Goal: Task Accomplishment & Management: Manage account settings

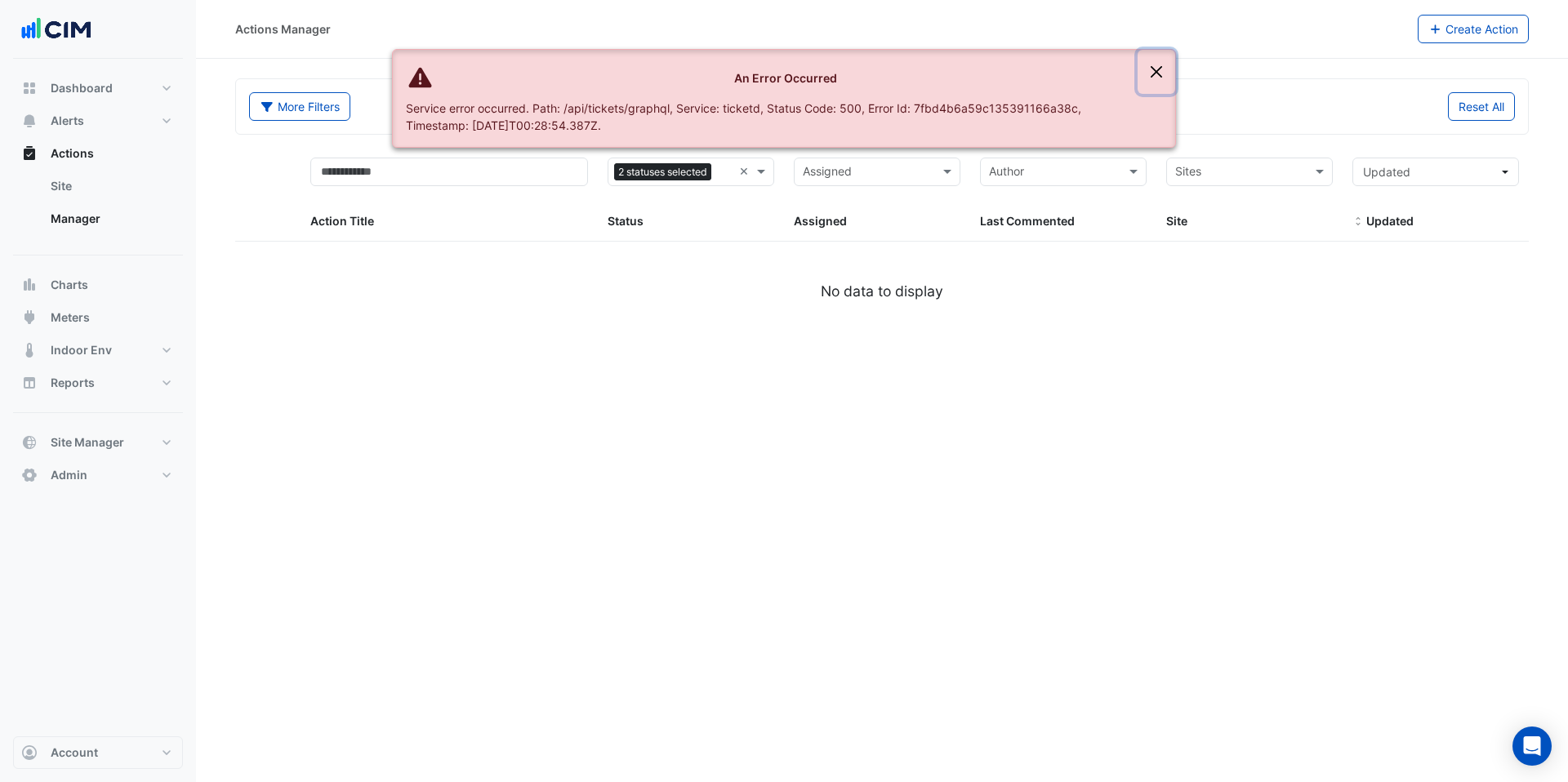
click at [1158, 81] on button "Close" at bounding box center [1156, 72] width 38 height 44
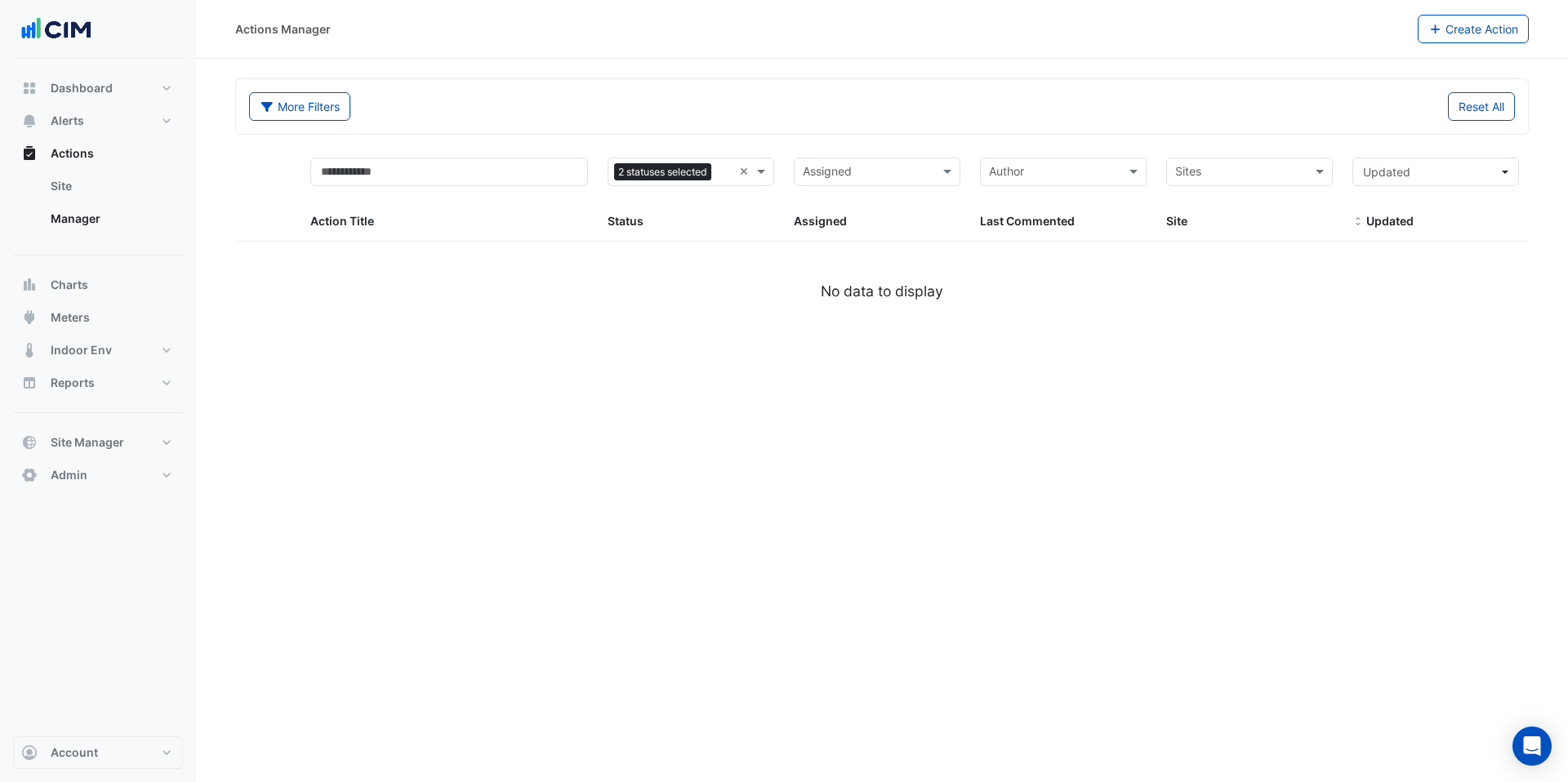
click at [1010, 166] on input "text" at bounding box center [1054, 173] width 130 height 18
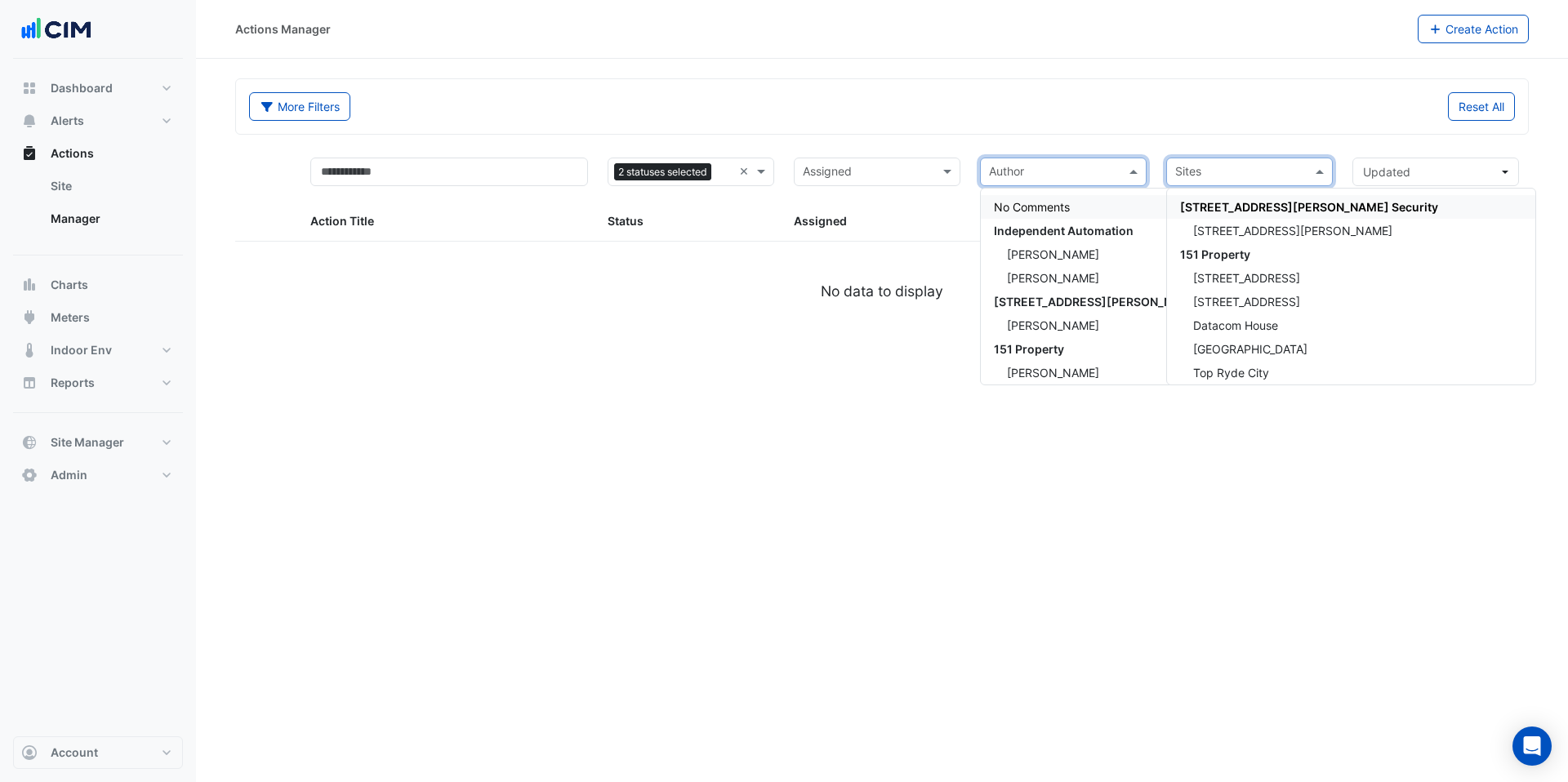
click at [1218, 176] on input "text" at bounding box center [1240, 173] width 130 height 18
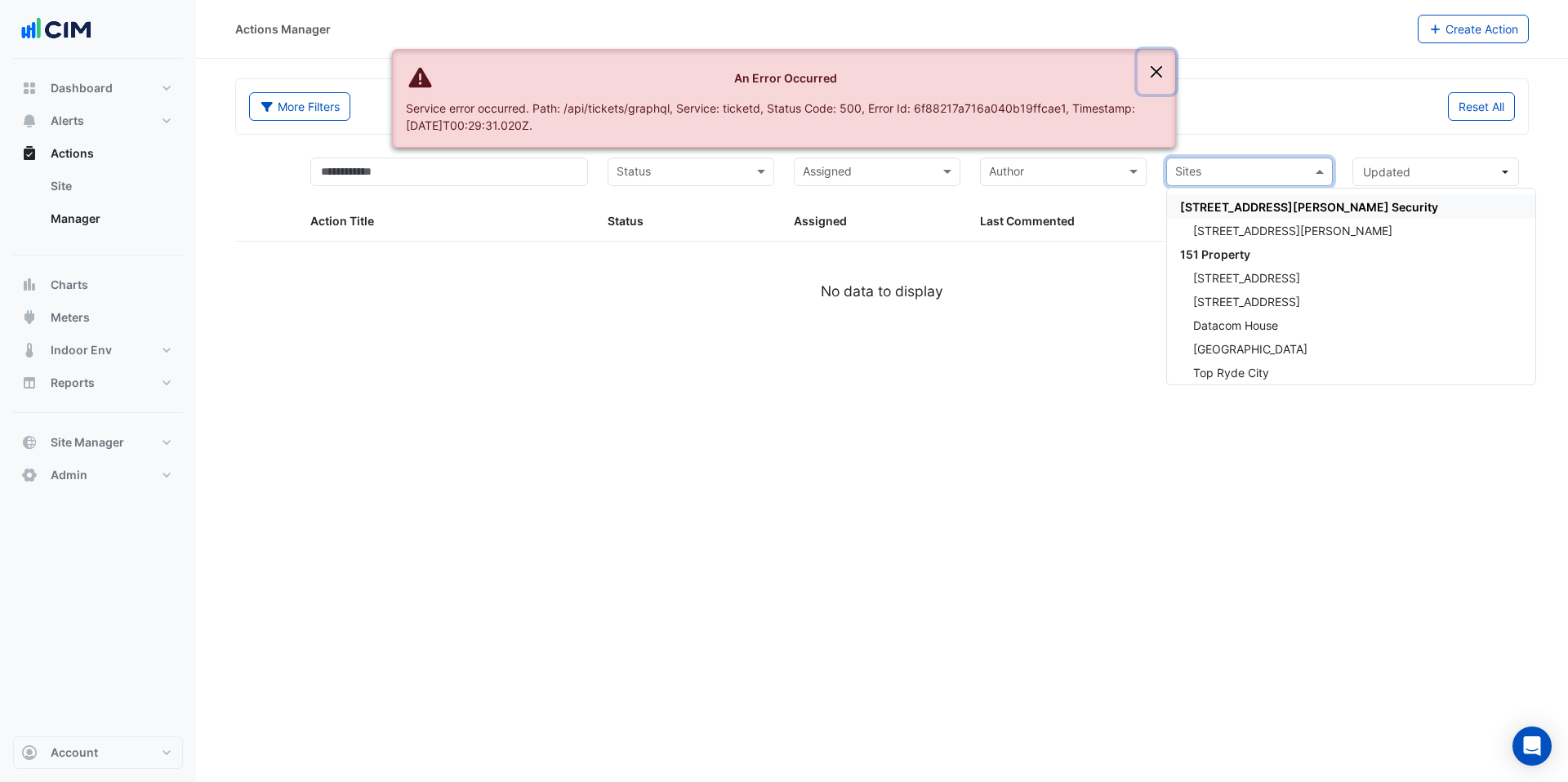
click at [1155, 76] on button "Close" at bounding box center [1156, 72] width 38 height 44
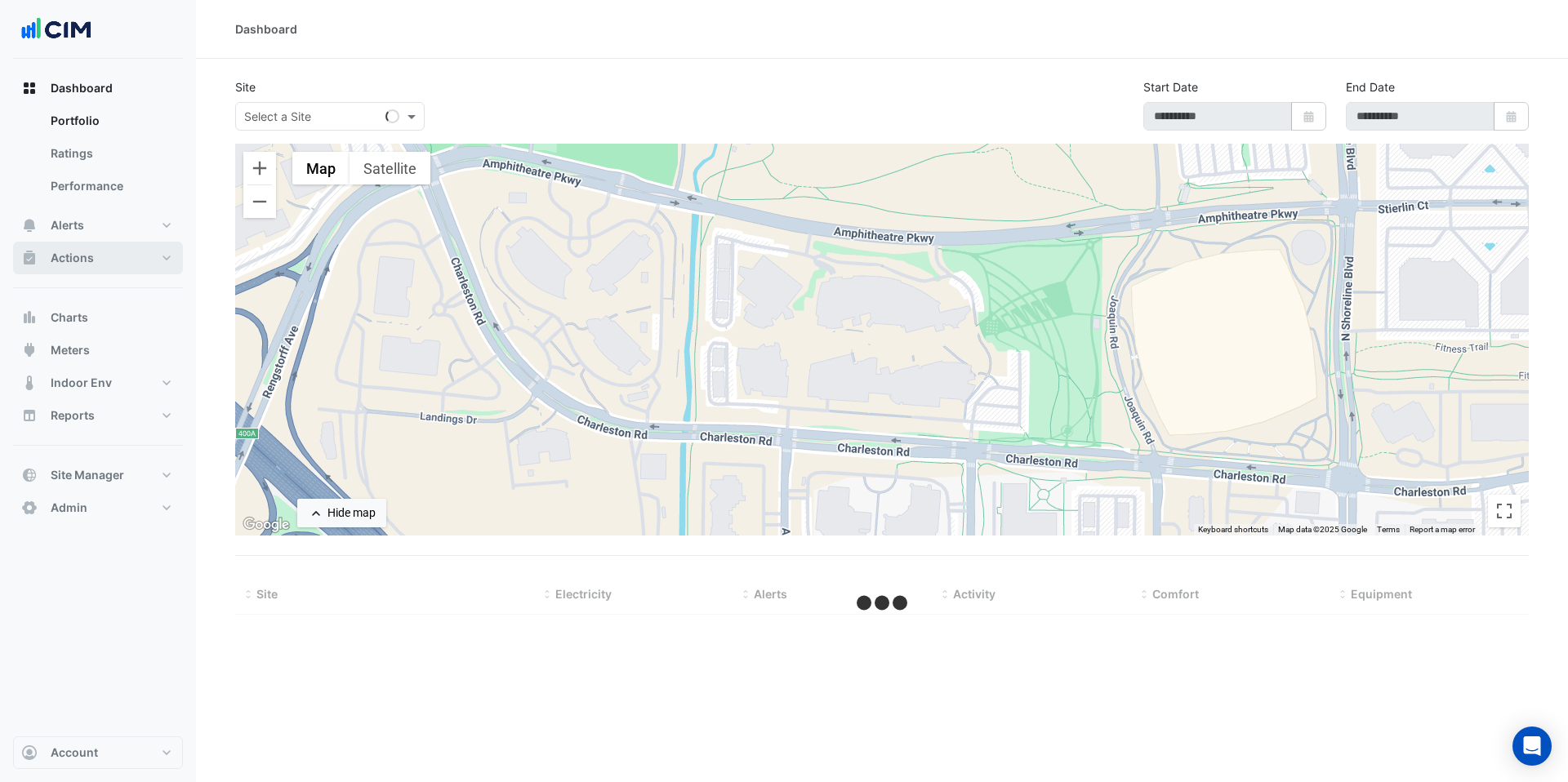
click at [80, 258] on span "Actions" at bounding box center [73, 258] width 44 height 17
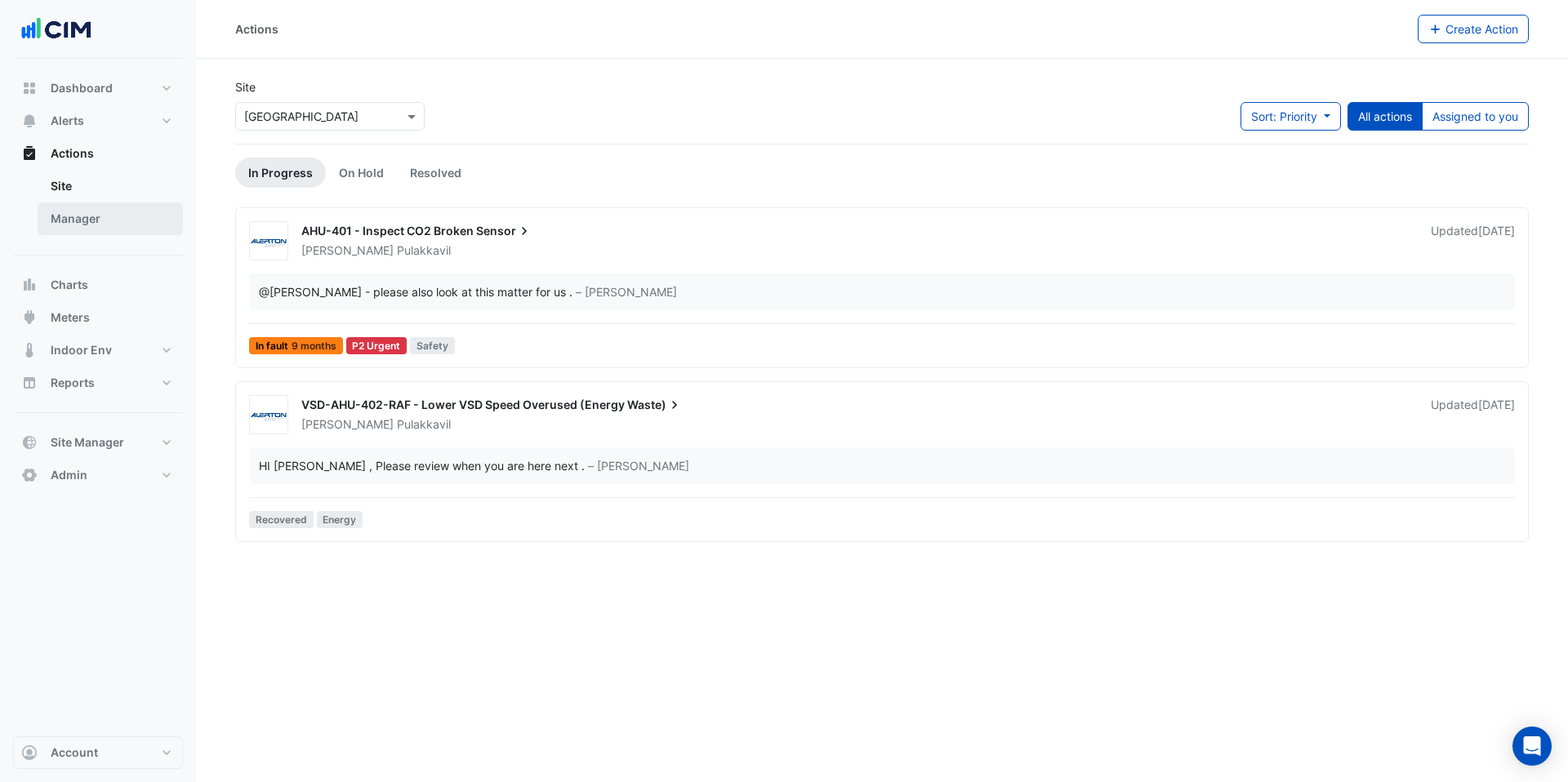
click at [124, 217] on link "Manager" at bounding box center [110, 218] width 145 height 32
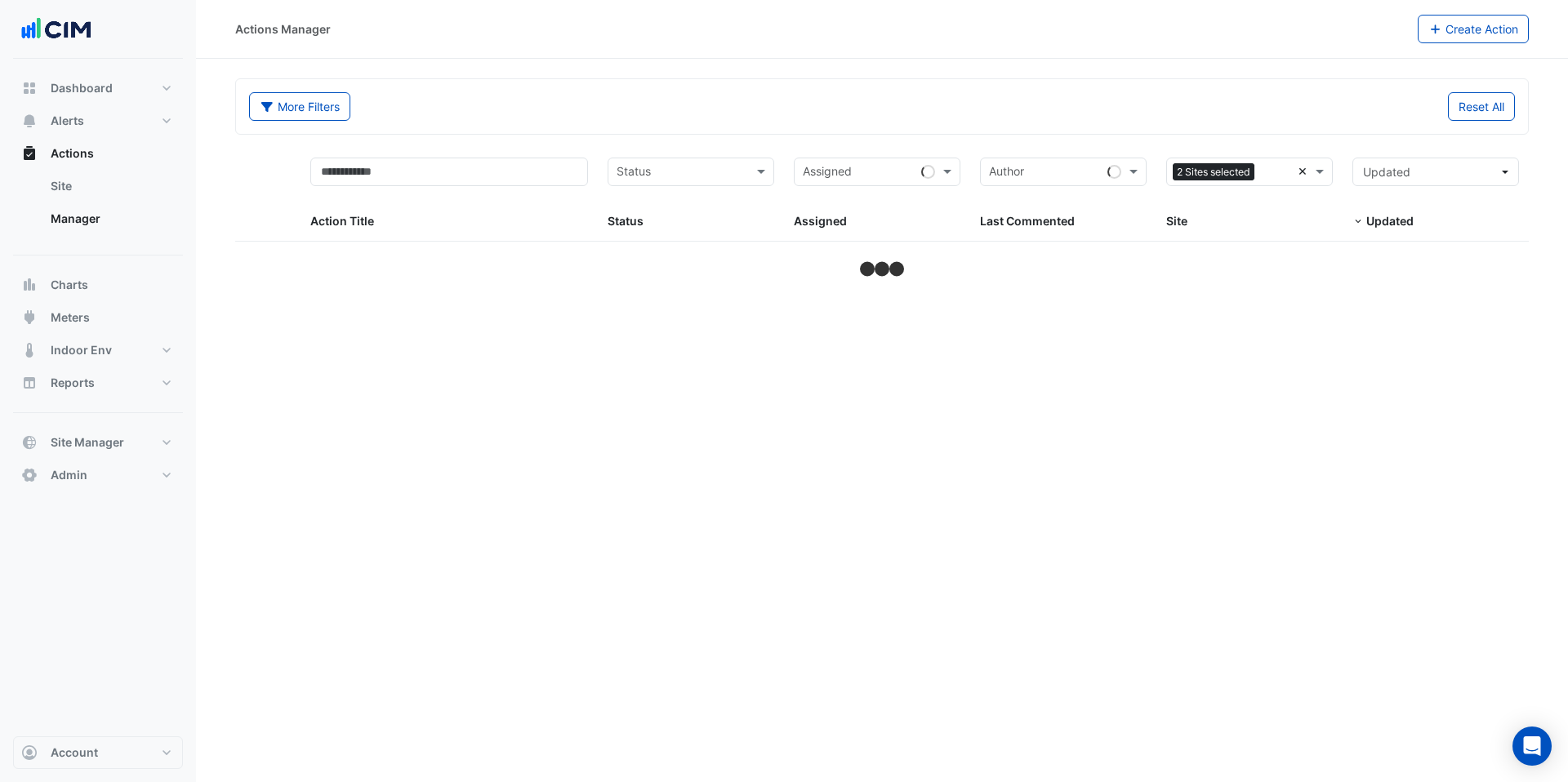
select select "***"
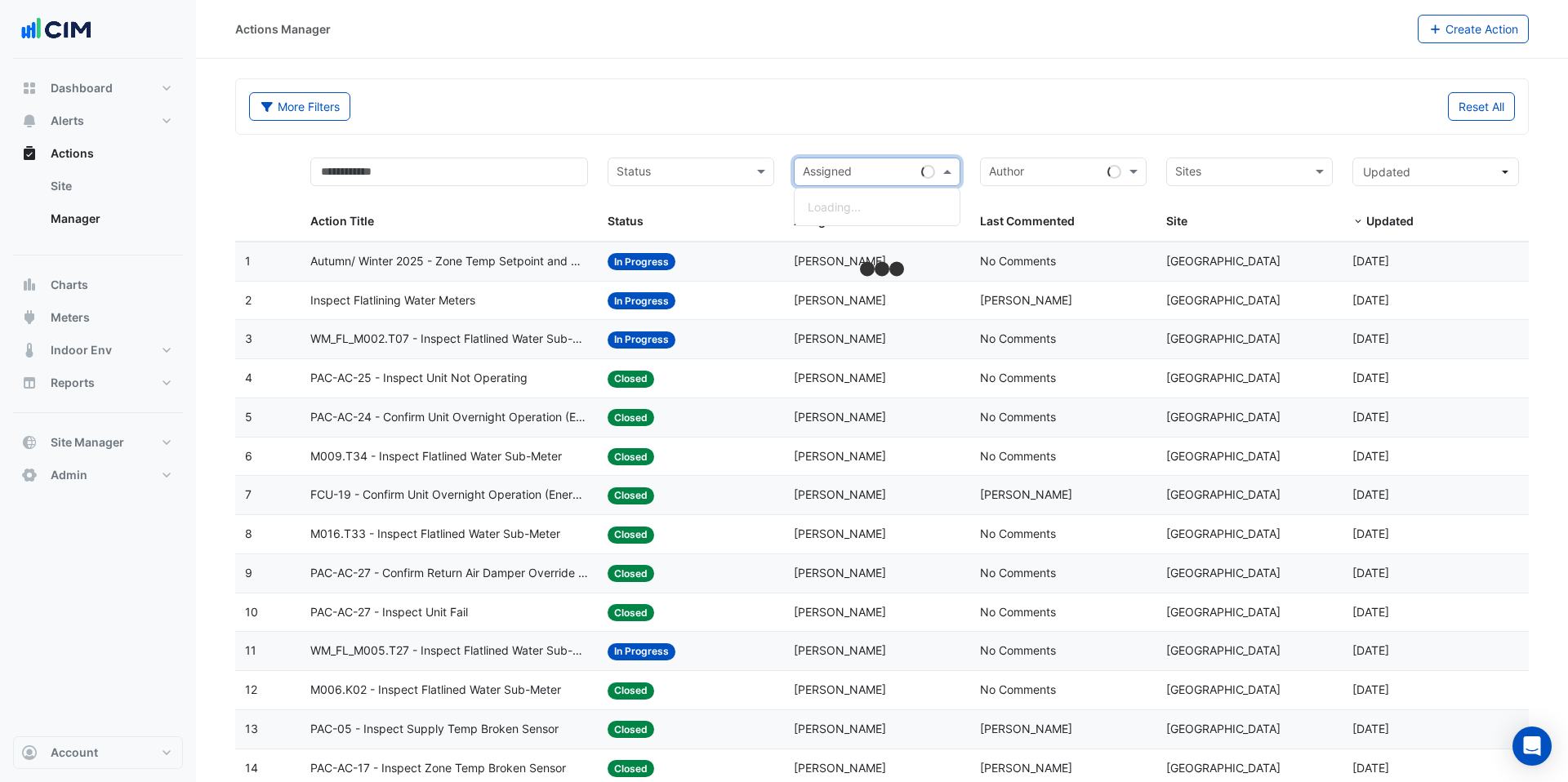
click at [902, 170] on input "text" at bounding box center [859, 173] width 112 height 18
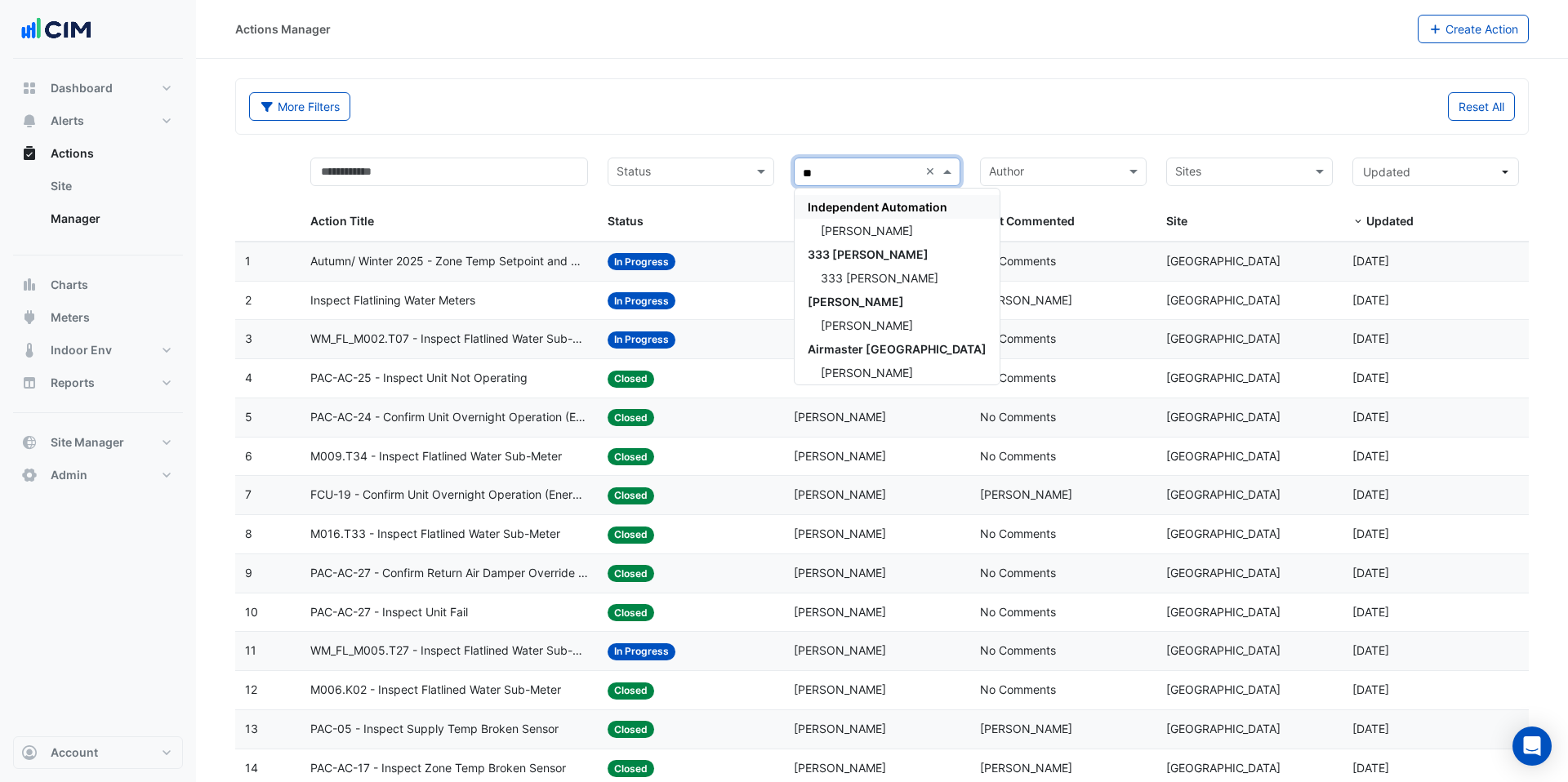
type input "*"
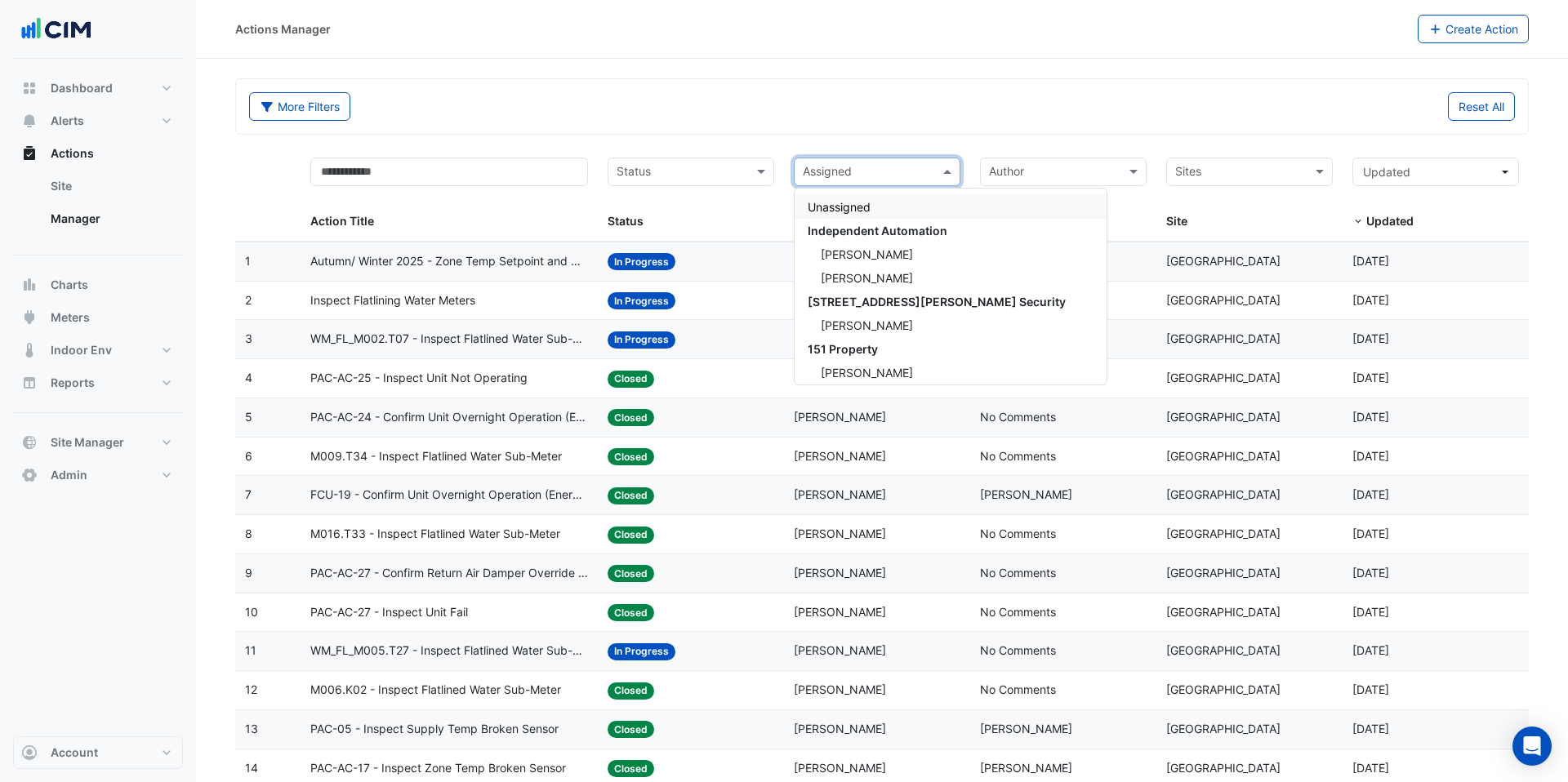
click at [822, 118] on div "More Filters" at bounding box center [560, 107] width 642 height 29
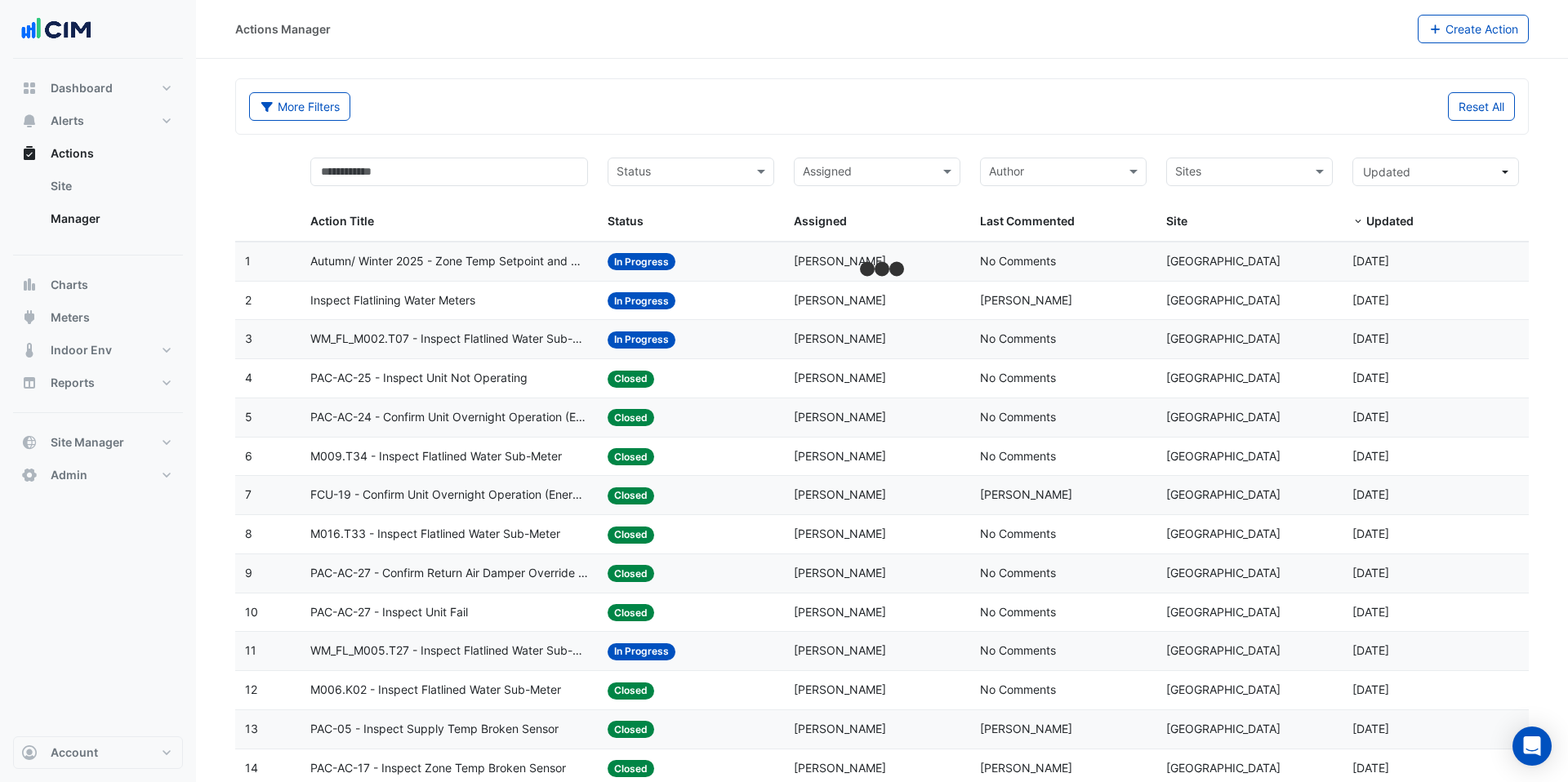
click at [685, 190] on div "Status Status" at bounding box center [690, 194] width 167 height 73
click at [685, 173] on input "text" at bounding box center [681, 173] width 130 height 18
click at [663, 207] on div "New" at bounding box center [690, 206] width 165 height 24
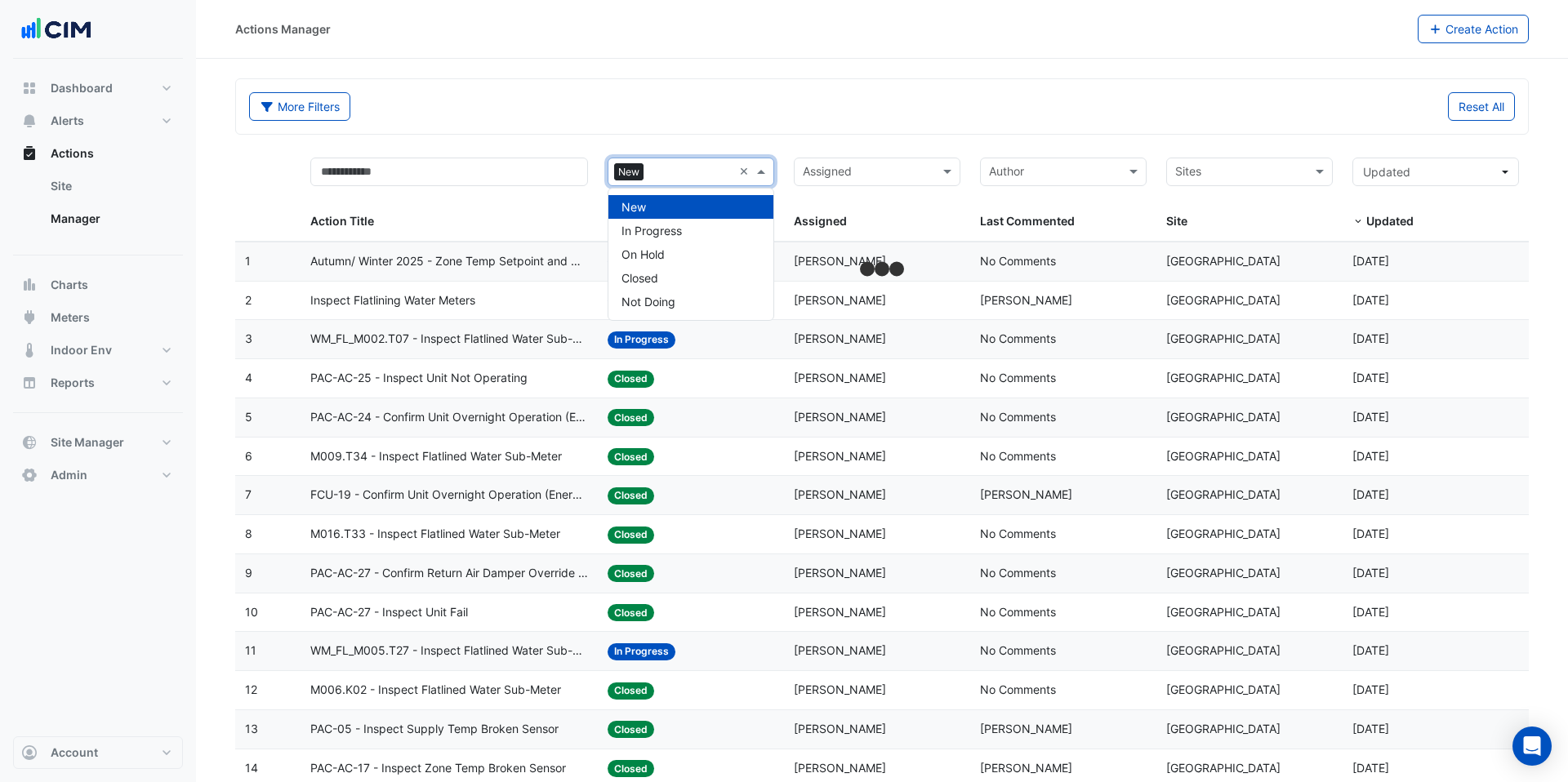
click at [674, 183] on div at bounding box center [690, 174] width 85 height 22
click at [671, 217] on div "New" at bounding box center [690, 206] width 165 height 24
click at [668, 185] on div "Status" at bounding box center [690, 171] width 167 height 29
click at [667, 195] on div "New" at bounding box center [690, 206] width 165 height 24
click at [687, 171] on input "text" at bounding box center [691, 173] width 82 height 18
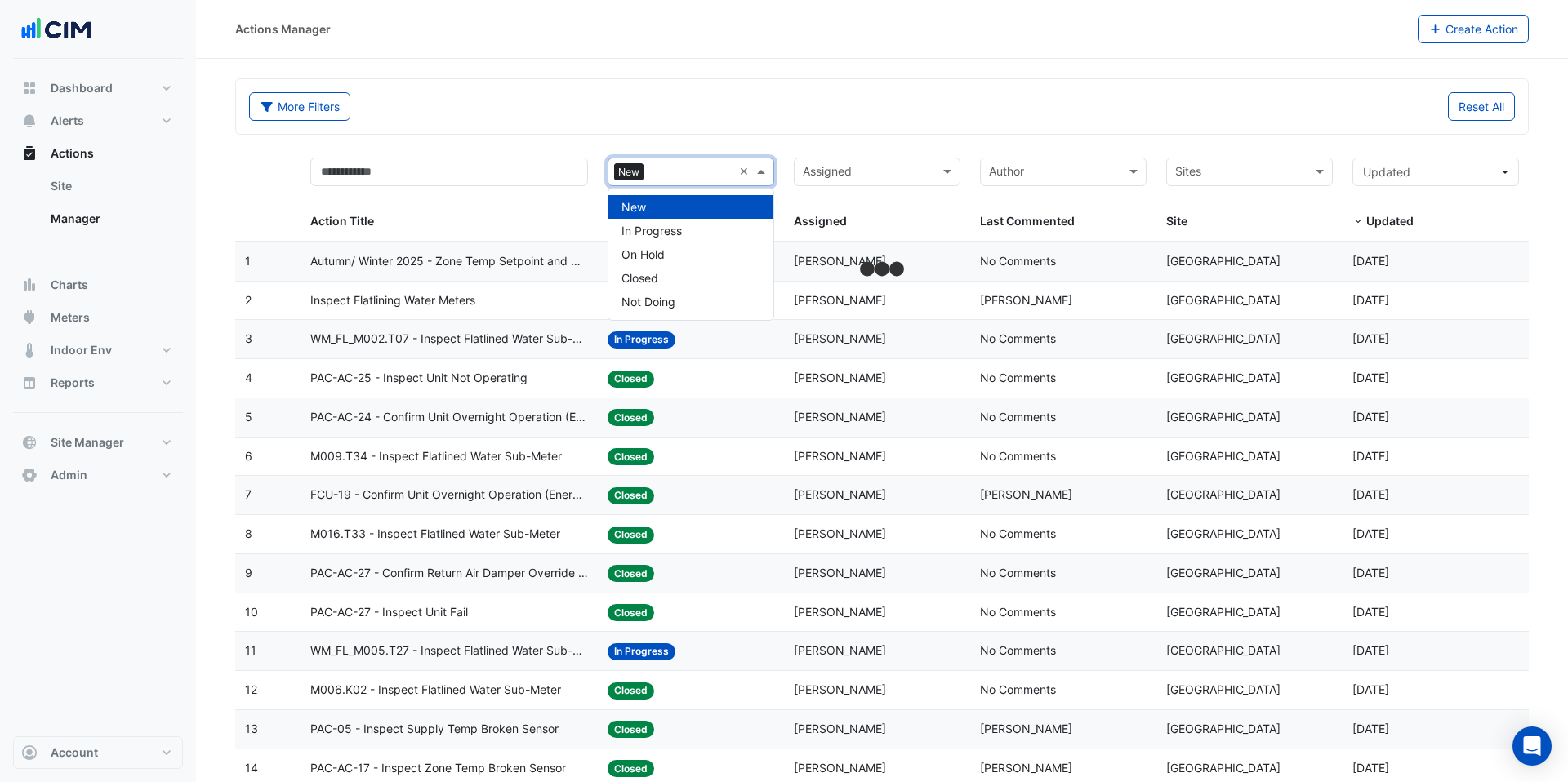
click at [686, 218] on div "In Progress" at bounding box center [690, 230] width 165 height 24
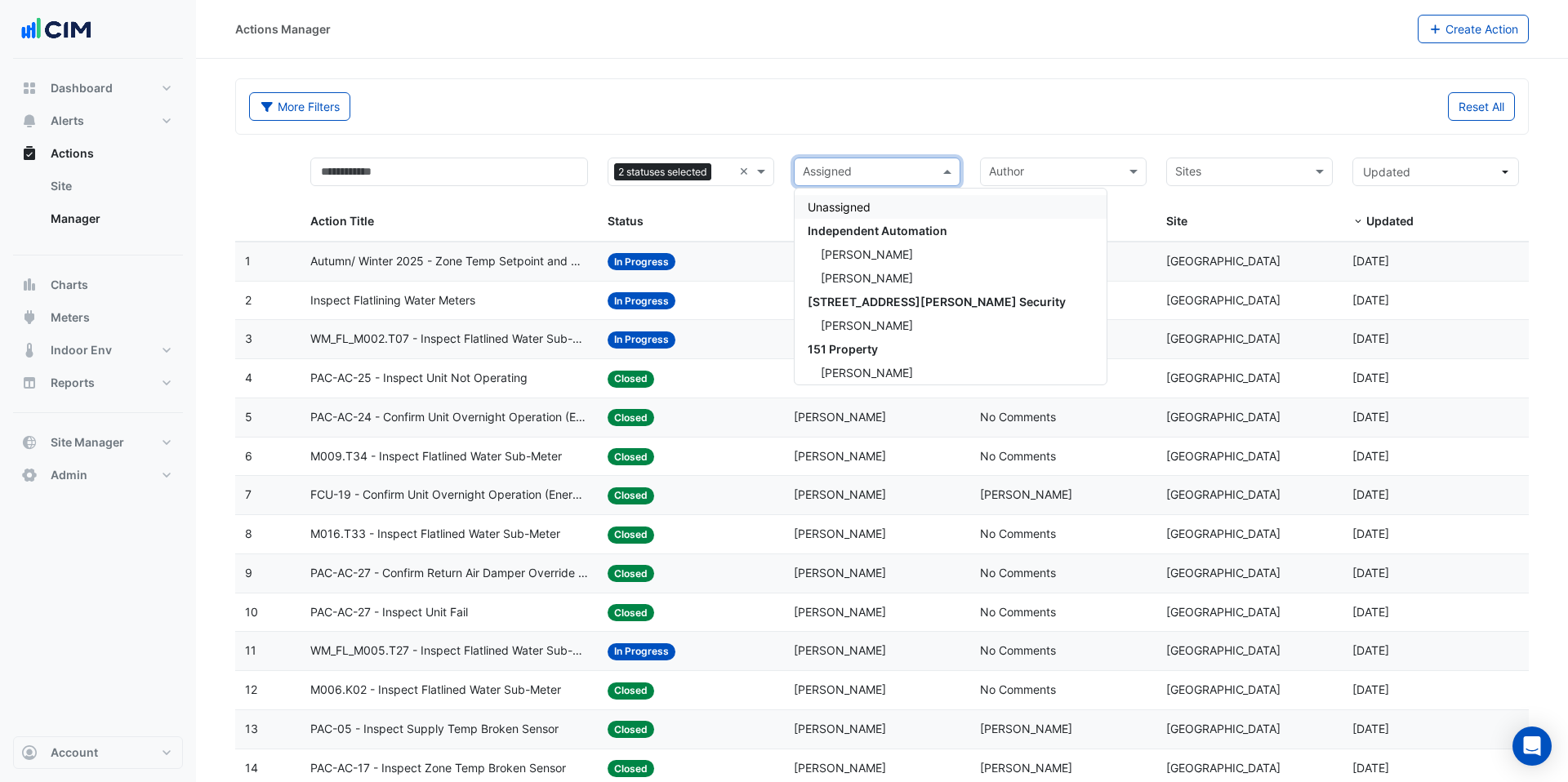
click at [844, 174] on input "text" at bounding box center [868, 173] width 130 height 18
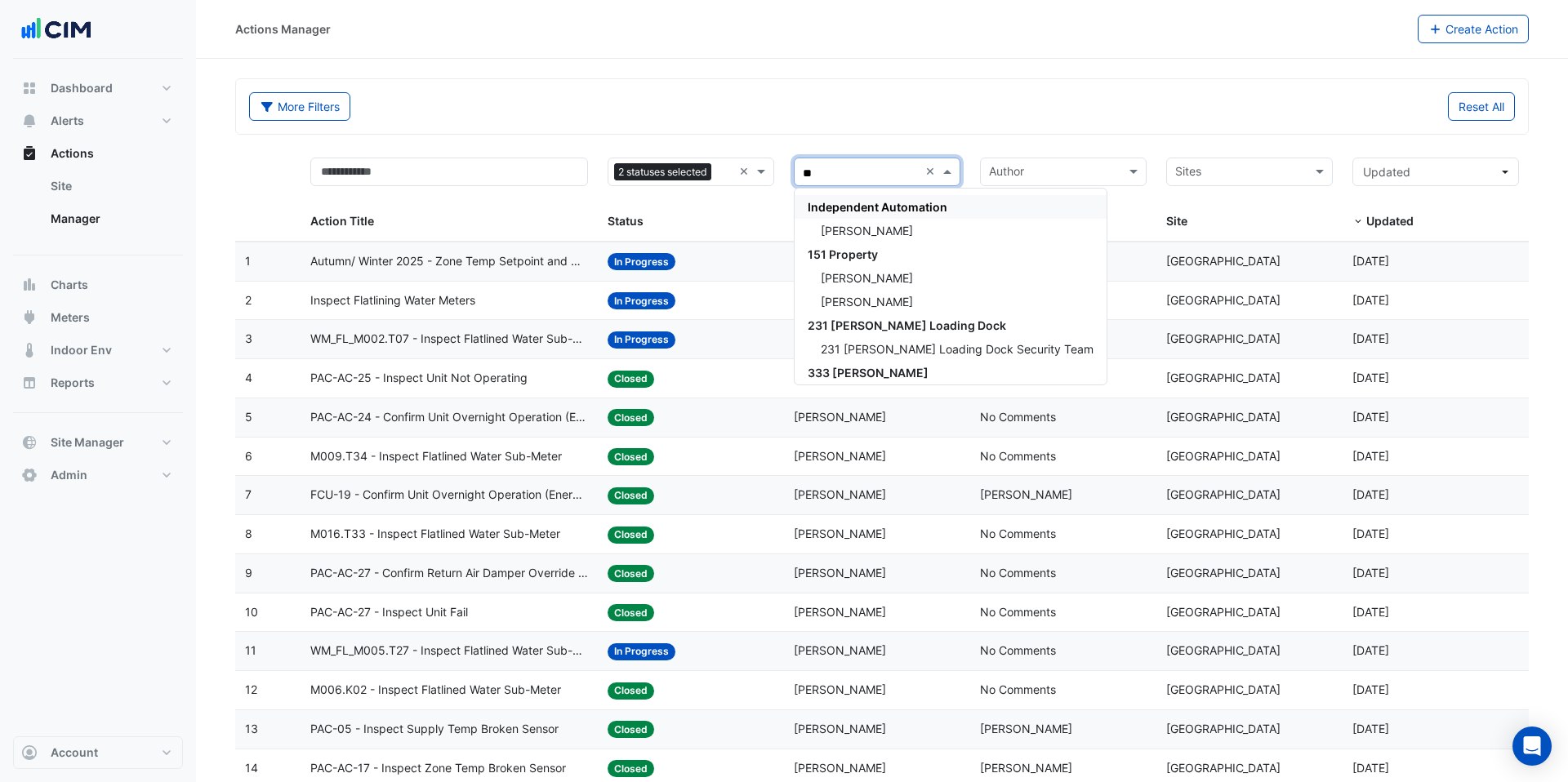
type input "***"
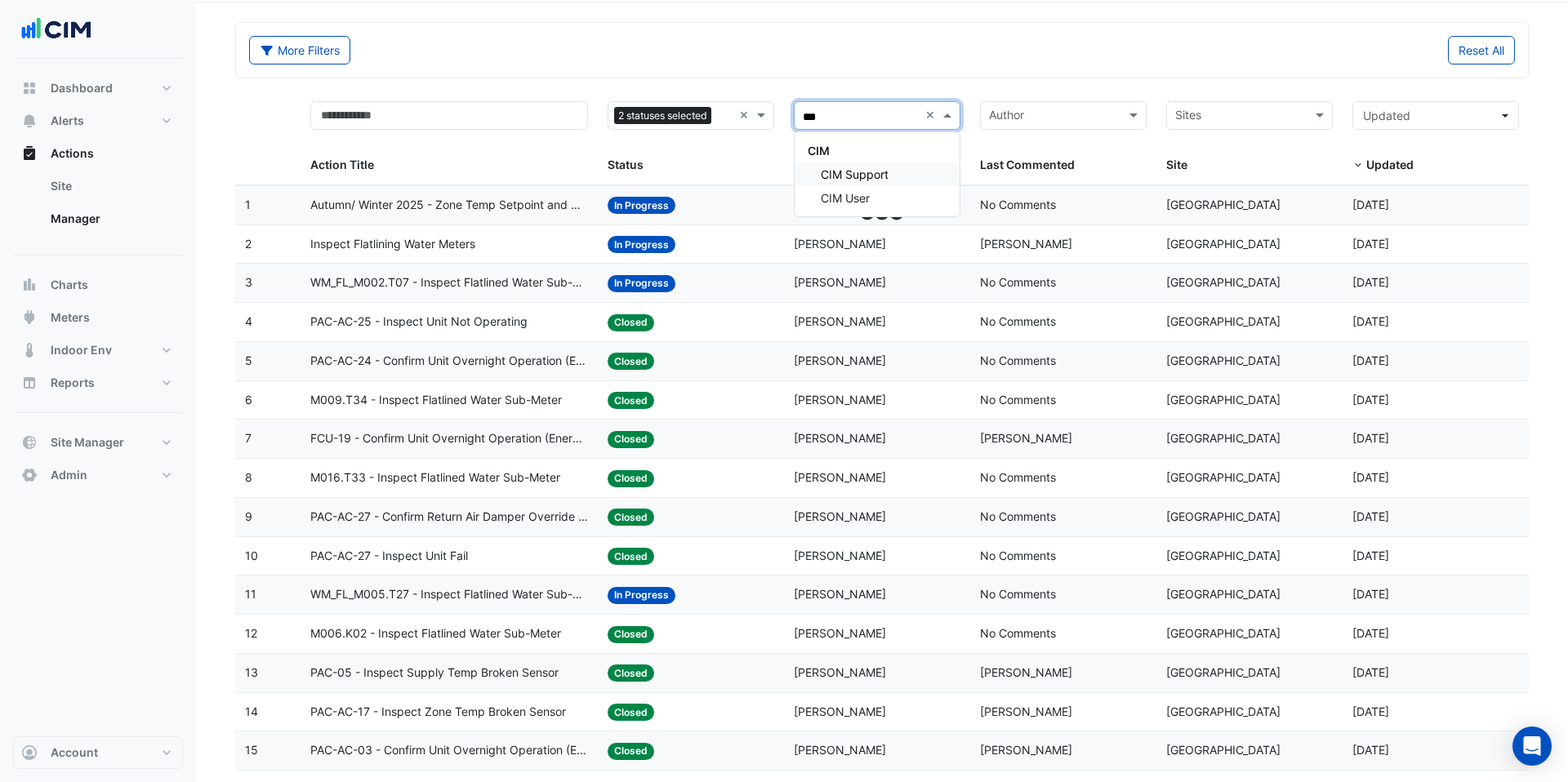
scroll to position [62, 0]
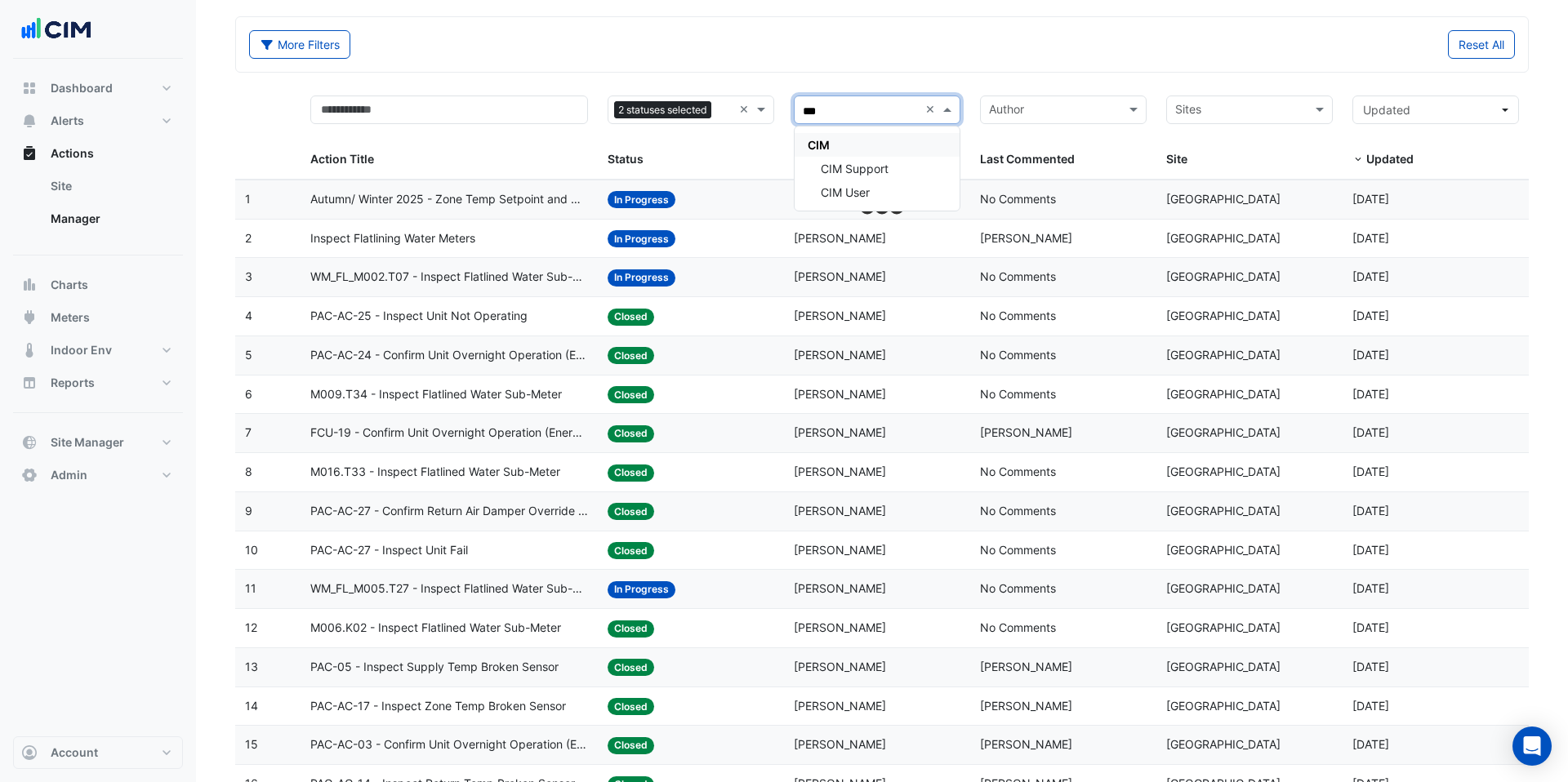
click at [837, 149] on div "CIM" at bounding box center [877, 144] width 165 height 24
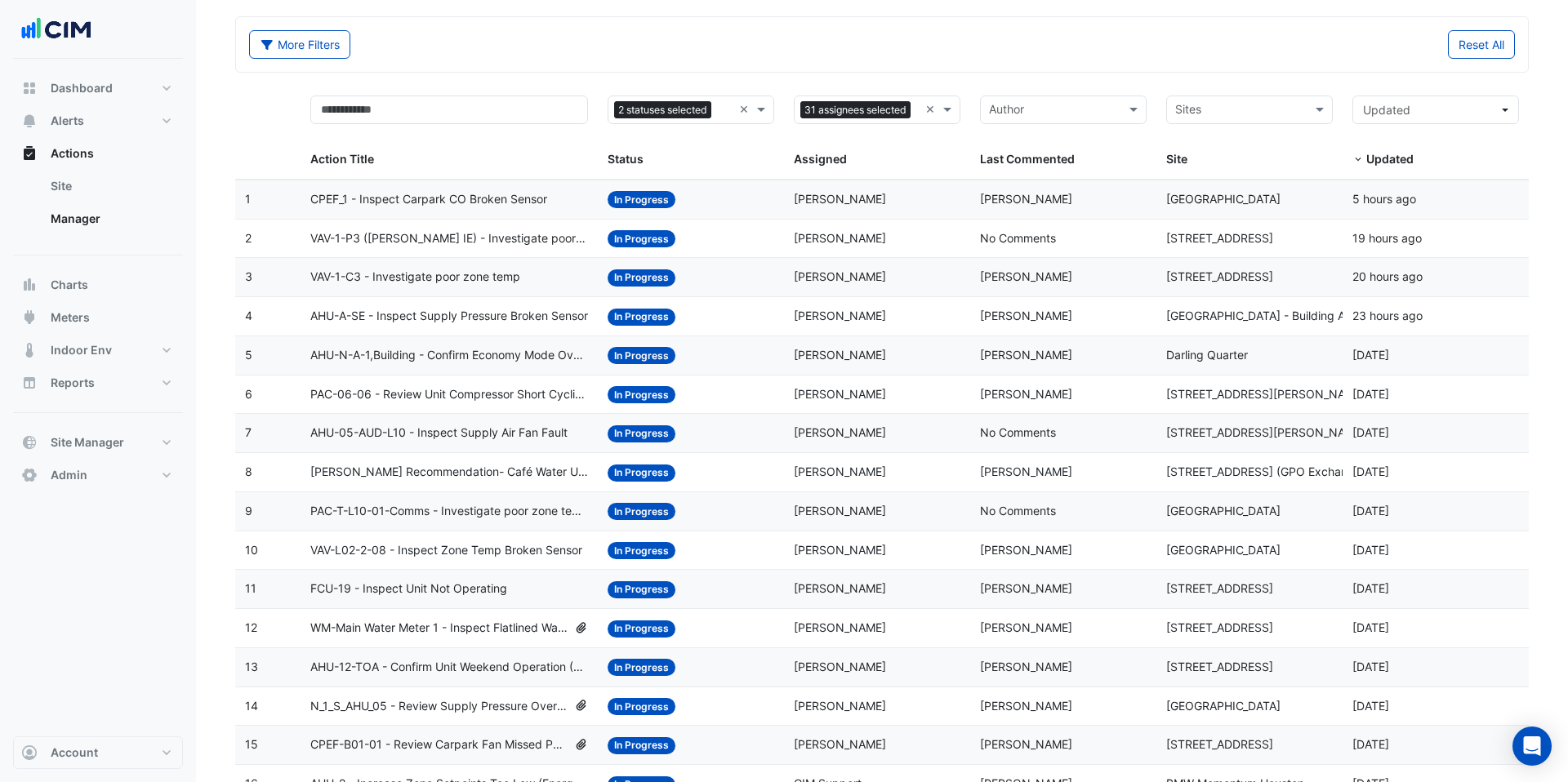
click at [1067, 190] on div "Last Commented: [PERSON_NAME]" at bounding box center [1063, 199] width 167 height 18
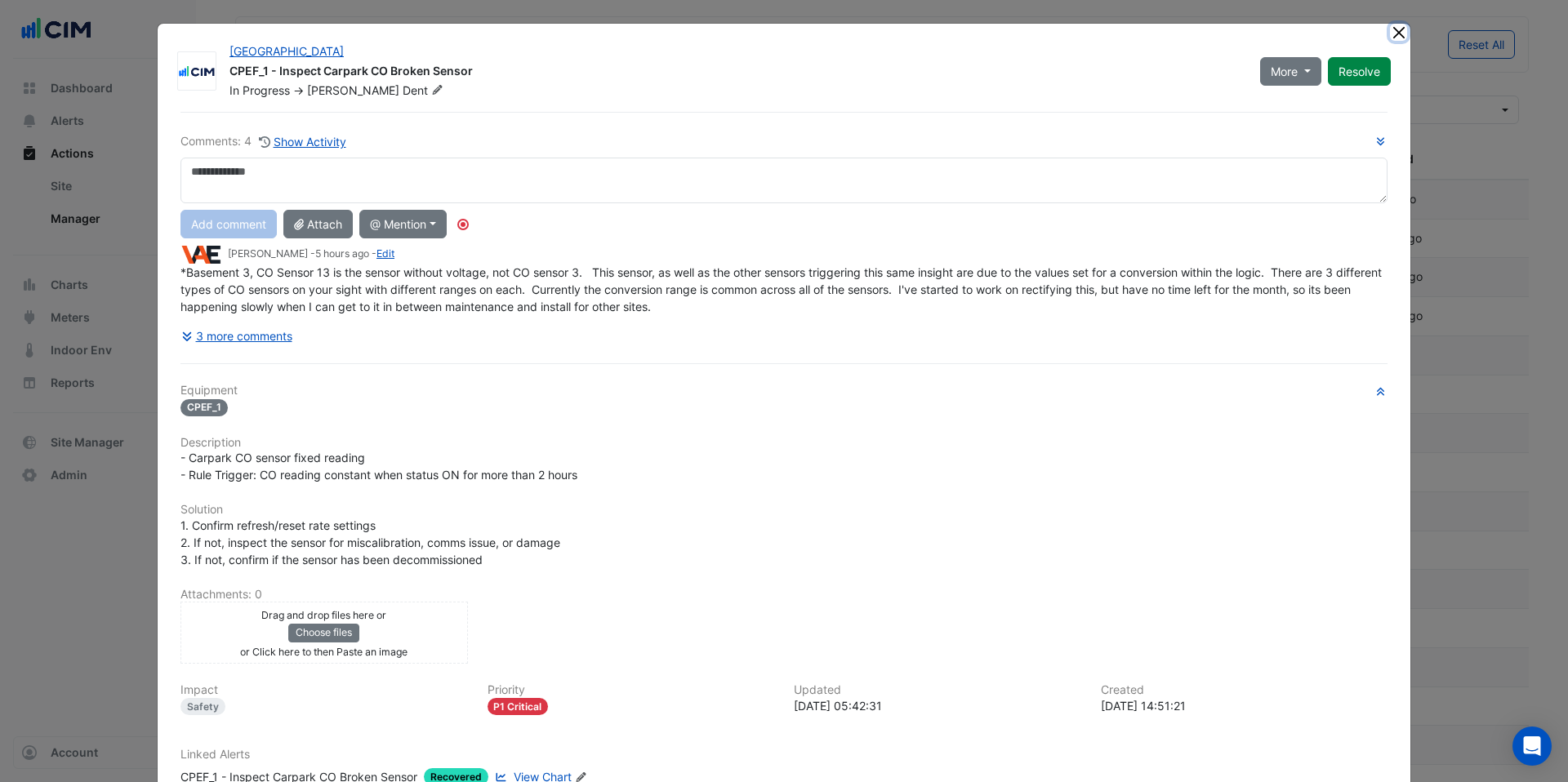
click at [1401, 31] on button "Close" at bounding box center [1398, 32] width 17 height 17
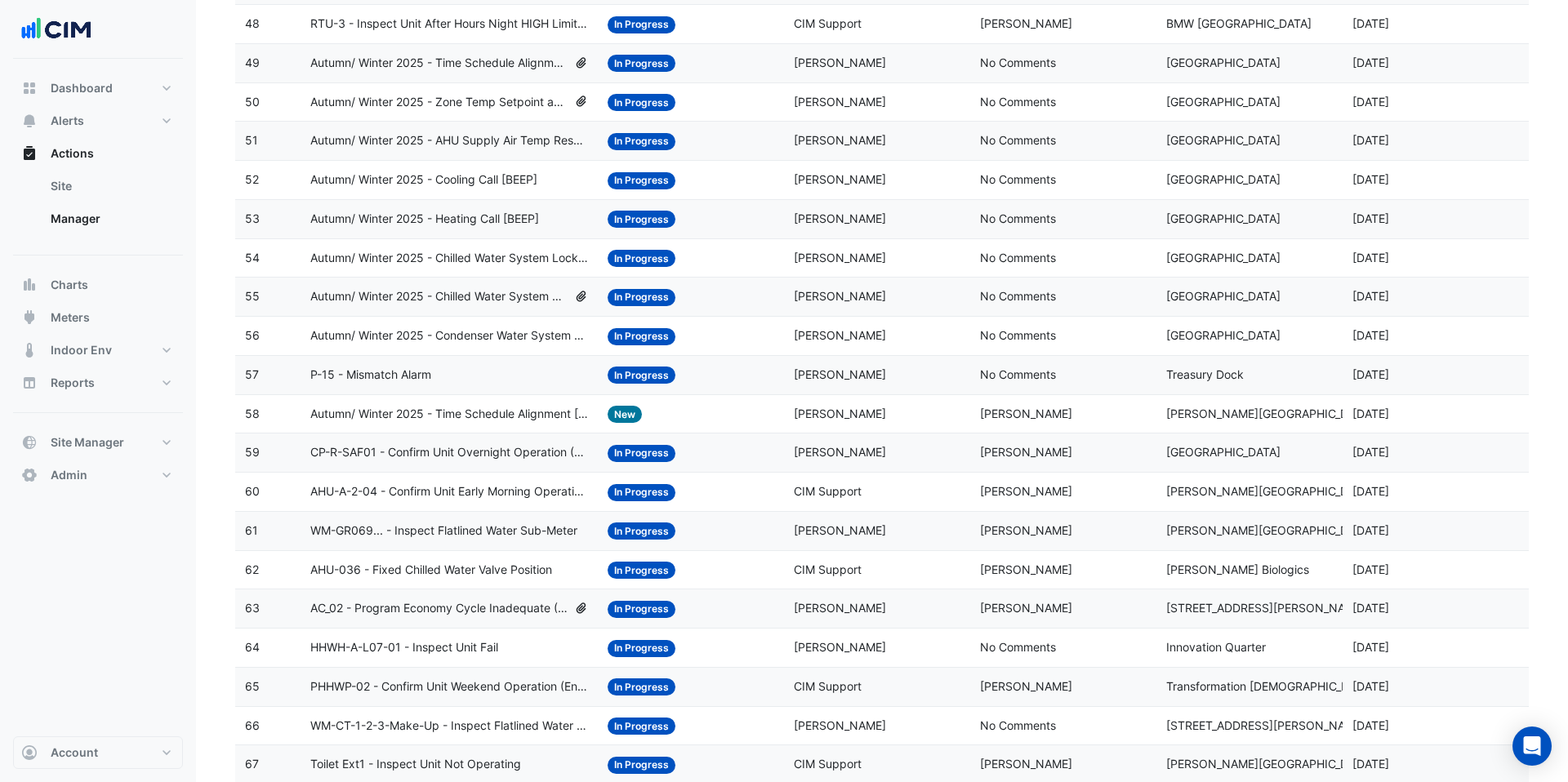
scroll to position [3402, 0]
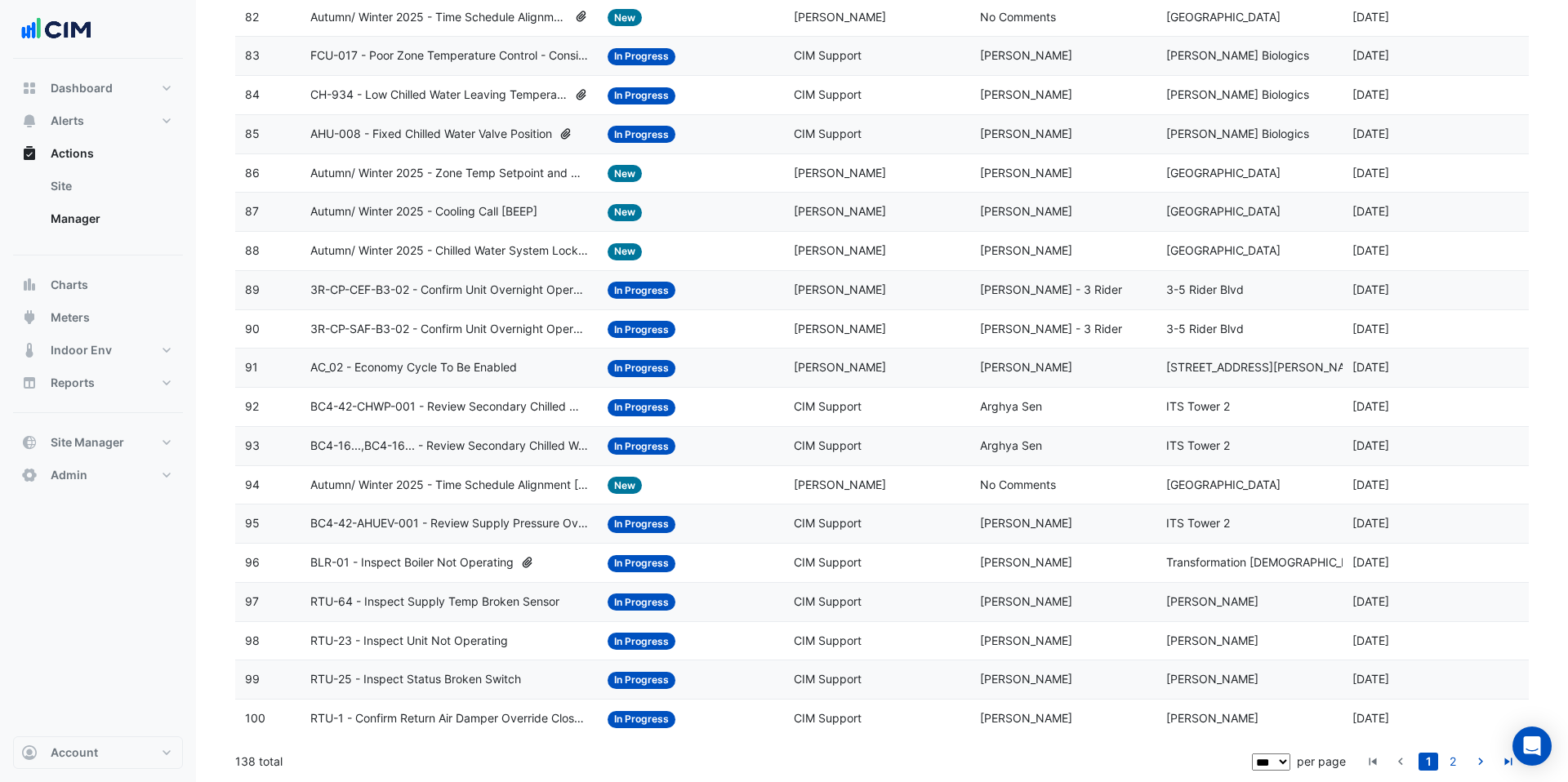
click at [494, 405] on span "BC4-42-CHWP-001 - Review Secondary Chilled Water System Overcooling" at bounding box center [449, 406] width 279 height 18
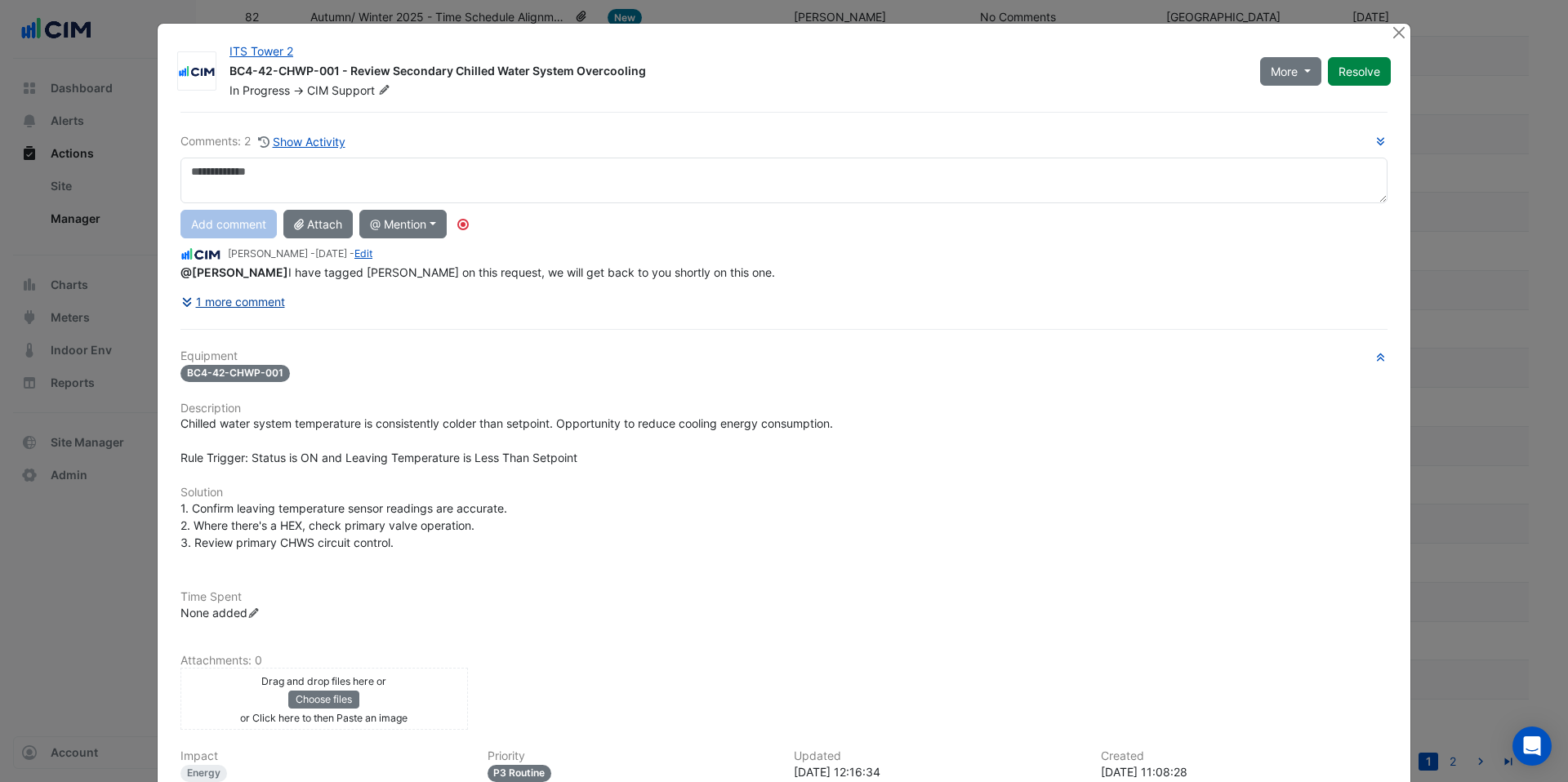
click at [267, 305] on button "1 more comment" at bounding box center [232, 301] width 106 height 29
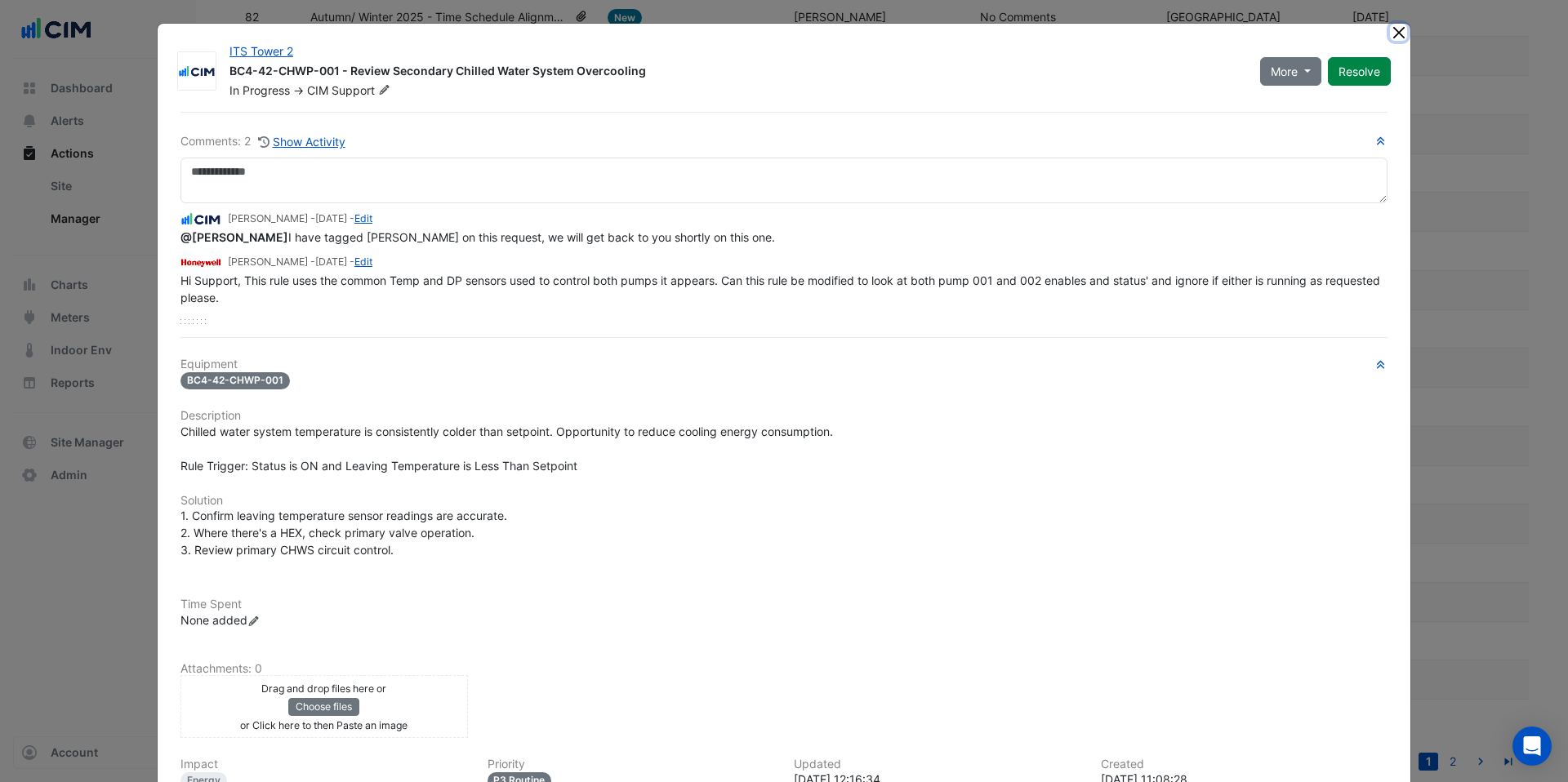
click at [1397, 31] on button "Close" at bounding box center [1398, 32] width 17 height 17
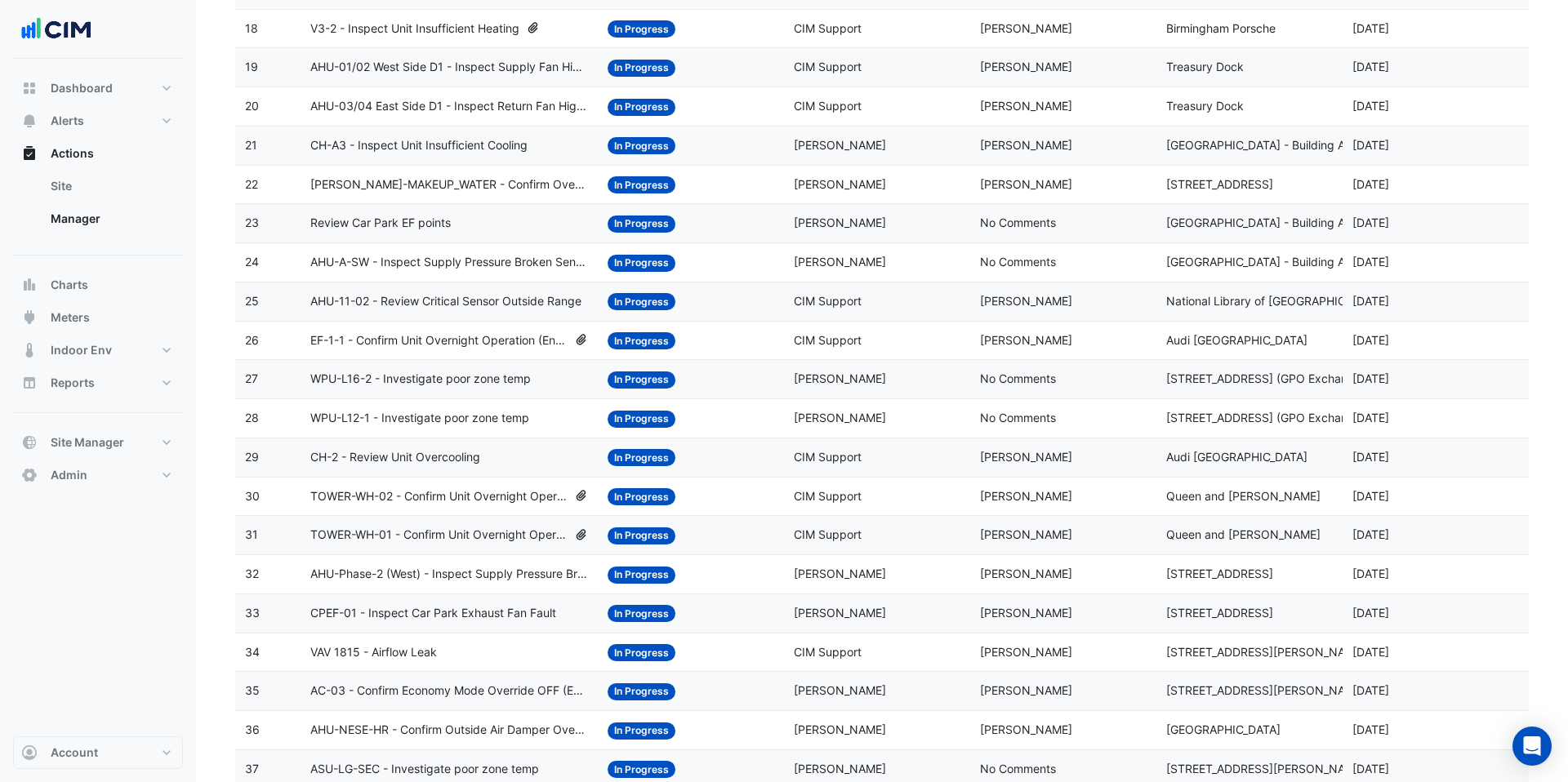
scroll to position [0, 0]
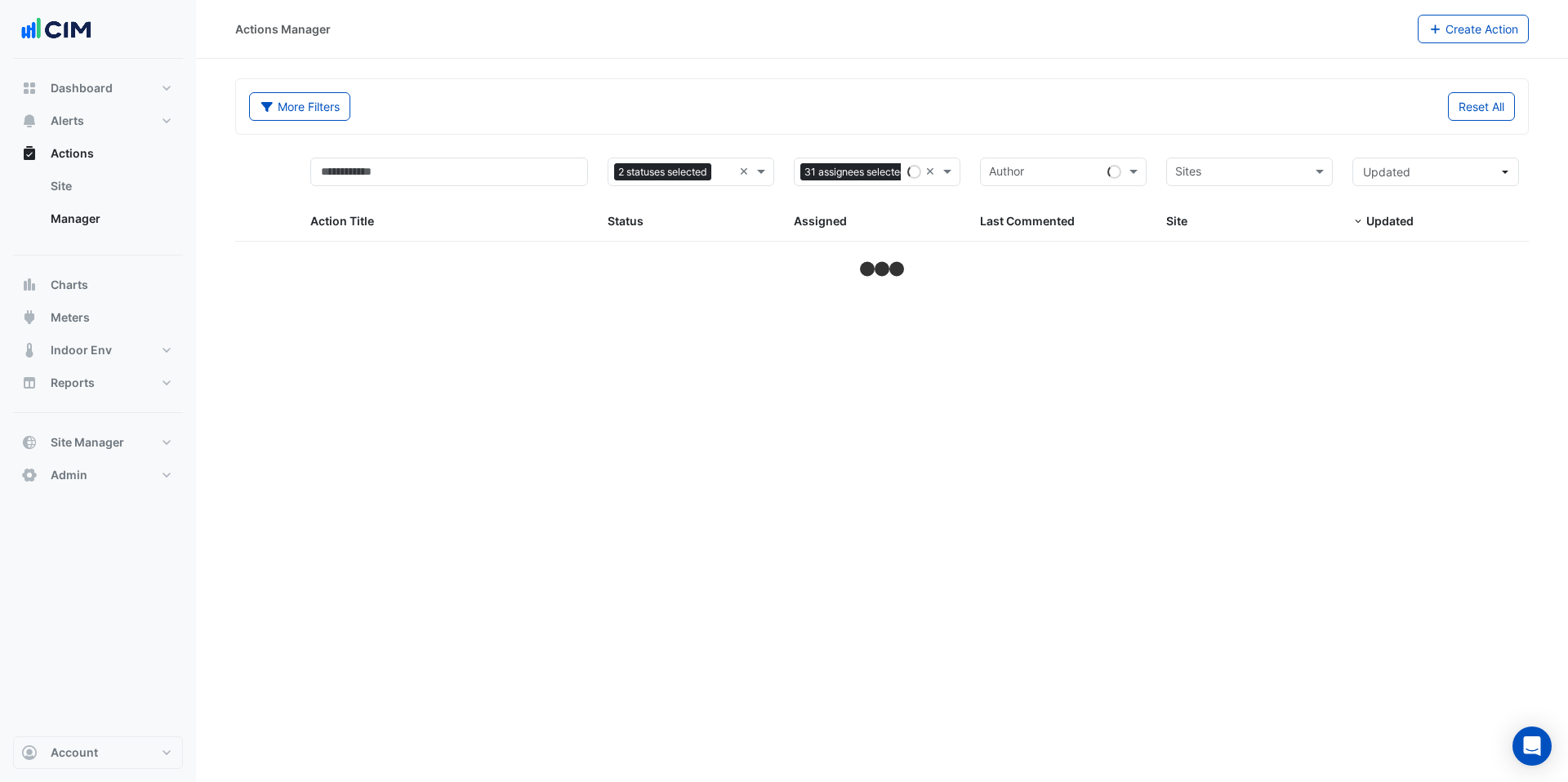
select select "***"
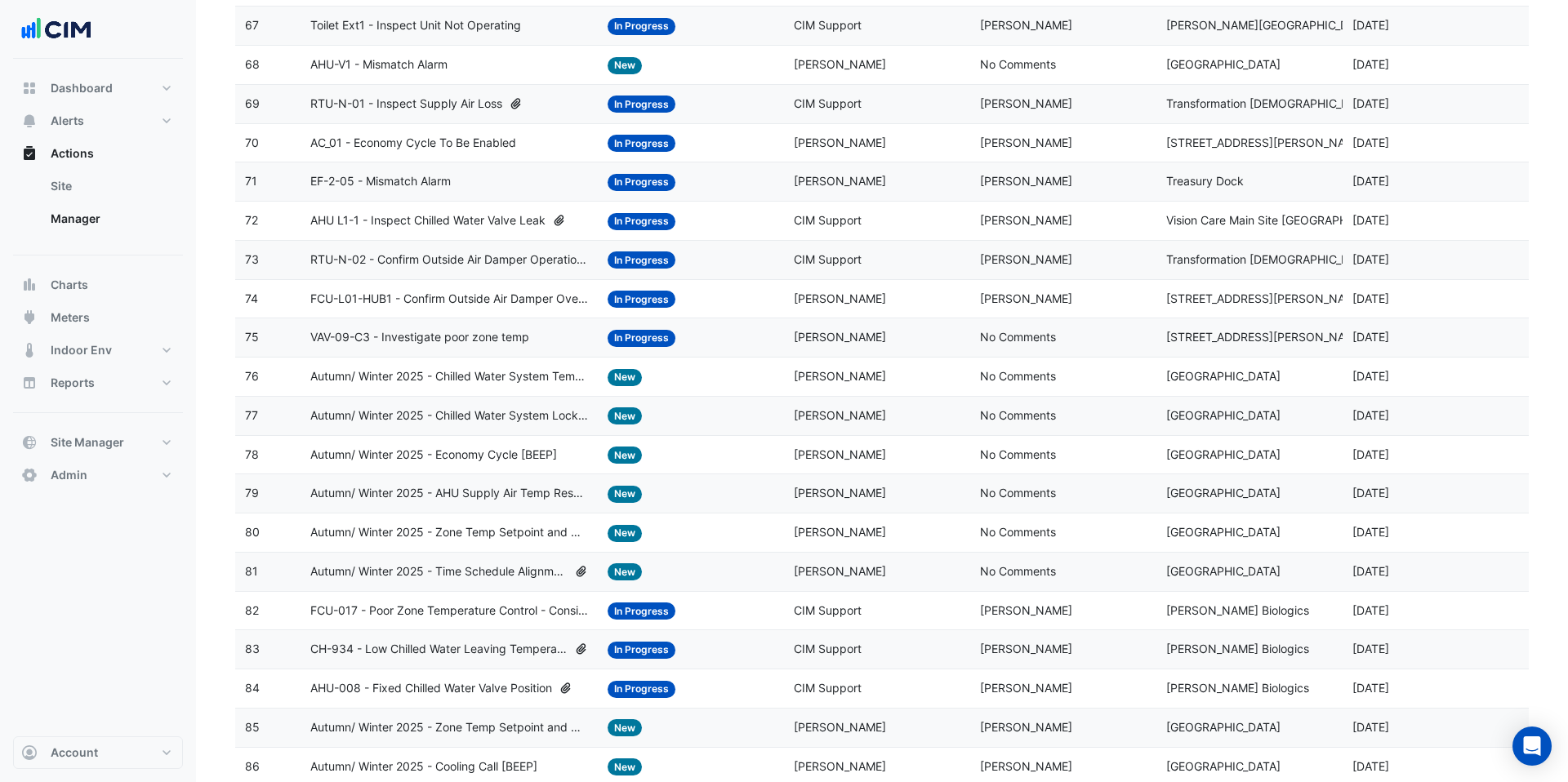
scroll to position [3402, 0]
